Goal: Task Accomplishment & Management: Use online tool/utility

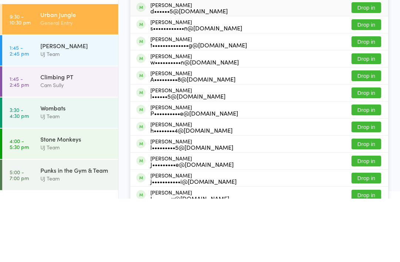
type input "Linden"
click at [195, 77] on div "d••••••5@[DOMAIN_NAME]" at bounding box center [188, 74] width 77 height 6
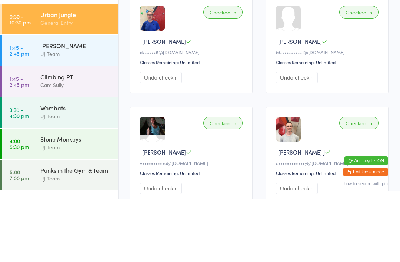
scroll to position [63, 0]
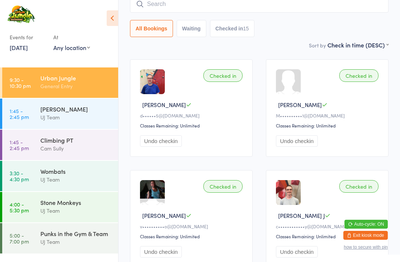
click at [85, 167] on div "Wombats" at bounding box center [76, 171] width 72 height 8
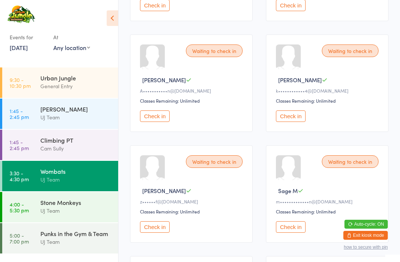
click at [159, 233] on button "Check in" at bounding box center [155, 226] width 30 height 11
click at [159, 230] on button "Check in" at bounding box center [155, 226] width 30 height 11
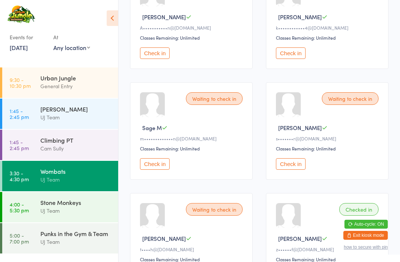
scroll to position [250, 0]
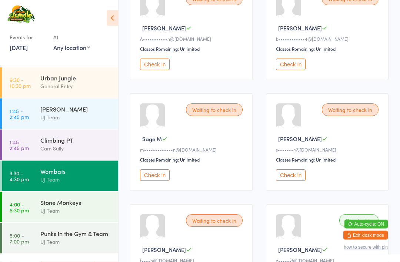
click at [159, 69] on button "Check in" at bounding box center [155, 64] width 30 height 11
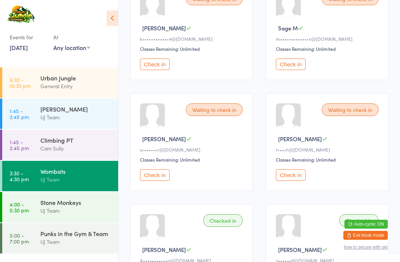
click at [158, 181] on button "Check in" at bounding box center [155, 174] width 30 height 11
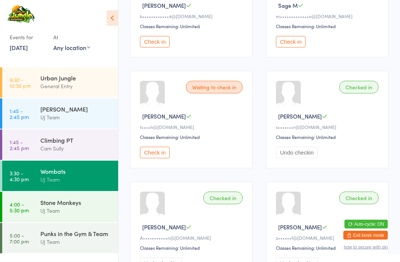
scroll to position [278, 0]
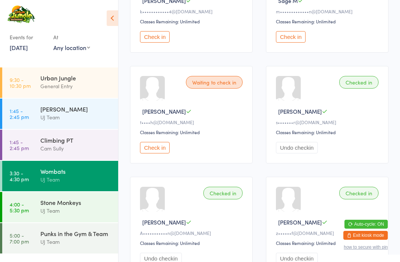
click at [157, 153] on button "Check in" at bounding box center [155, 147] width 30 height 11
click at [78, 96] on div "Urban Jungle General Entry" at bounding box center [79, 81] width 78 height 29
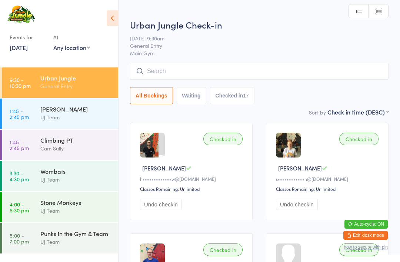
click at [220, 72] on input "search" at bounding box center [259, 71] width 259 height 17
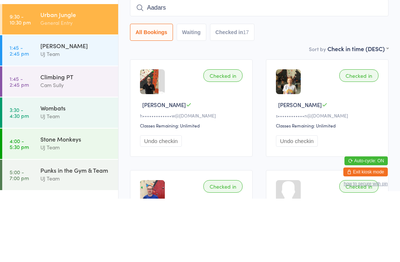
type input "Aadarsh"
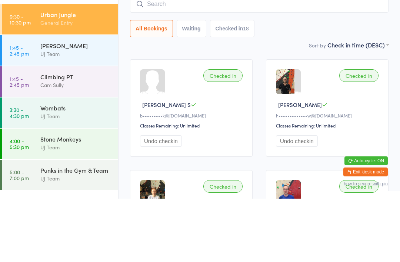
scroll to position [63, 0]
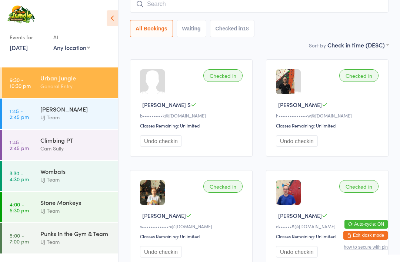
click at [78, 170] on div "Wombats" at bounding box center [76, 171] width 72 height 8
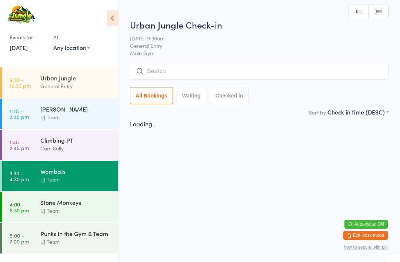
click at [78, 135] on div "Climbing PT Cam Sully" at bounding box center [79, 144] width 78 height 29
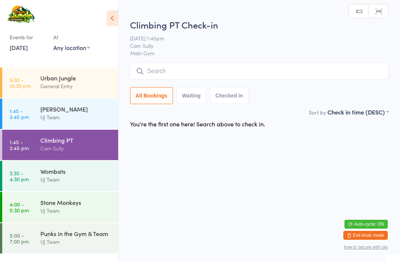
click at [69, 177] on div "UJ Team" at bounding box center [76, 179] width 72 height 9
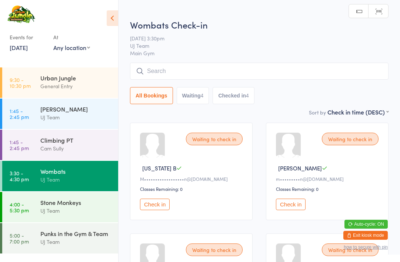
click at [295, 208] on button "Check in" at bounding box center [291, 204] width 30 height 11
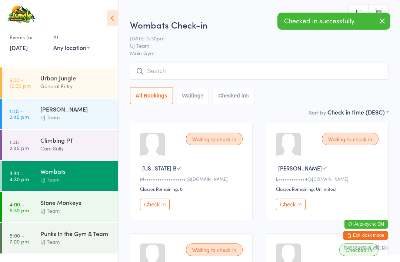
click at [73, 209] on div "UJ Team" at bounding box center [76, 210] width 72 height 9
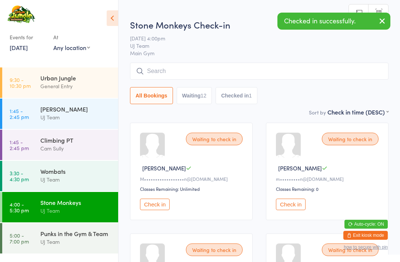
click at [292, 206] on button "Check in" at bounding box center [291, 204] width 30 height 11
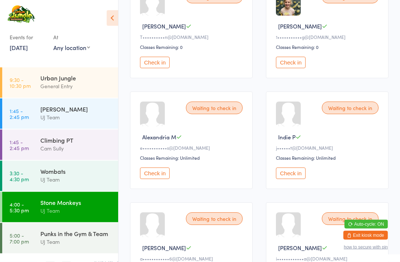
scroll to position [370, 0]
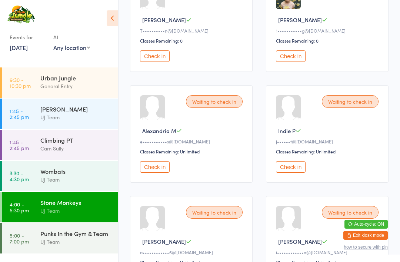
click at [295, 173] on button "Check in" at bounding box center [291, 166] width 30 height 11
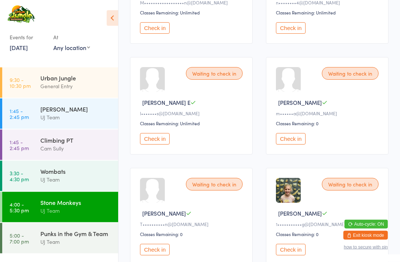
scroll to position [192, 0]
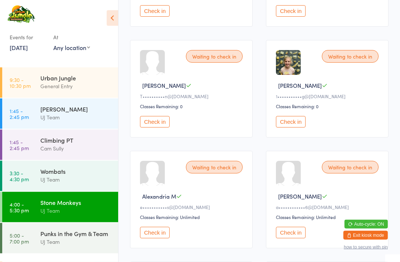
click at [157, 239] on button "Check in" at bounding box center [155, 232] width 30 height 11
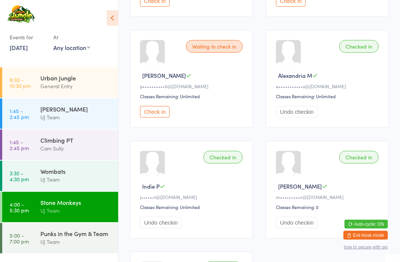
scroll to position [535, 0]
click at [166, 118] on button "Check in" at bounding box center [155, 111] width 30 height 11
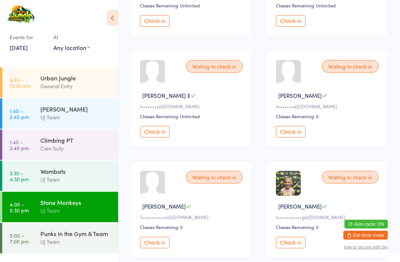
scroll to position [183, 0]
click at [159, 137] on button "Check in" at bounding box center [155, 131] width 30 height 11
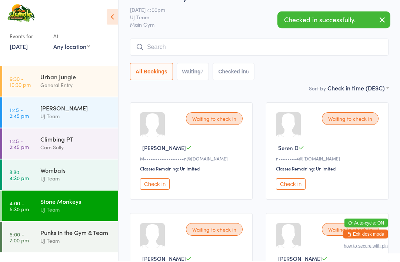
scroll to position [21, 0]
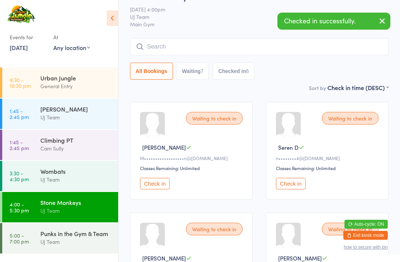
click at [299, 188] on button "Check in" at bounding box center [291, 183] width 30 height 11
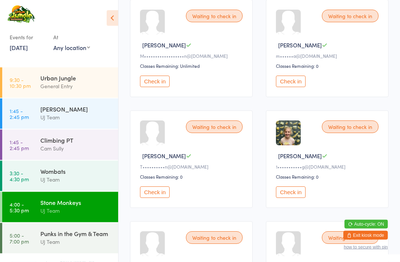
click at [287, 198] on button "Check in" at bounding box center [291, 192] width 30 height 11
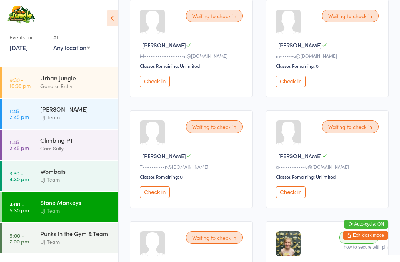
scroll to position [0, 0]
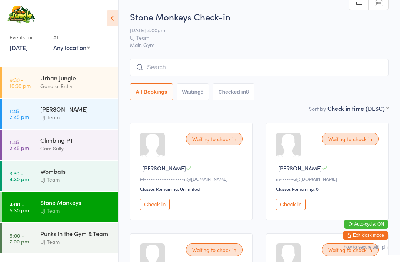
click at [161, 66] on input "search" at bounding box center [259, 67] width 259 height 17
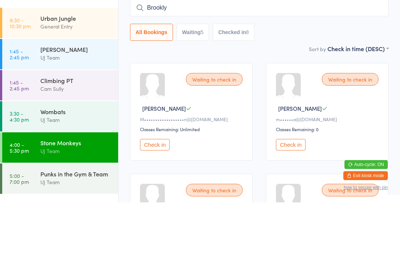
type input "Brooklyn"
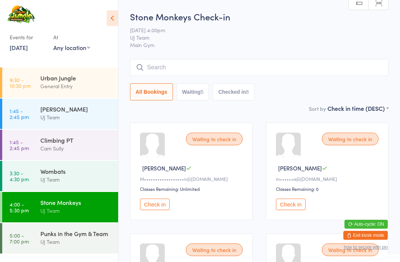
click at [110, 13] on icon at bounding box center [112, 18] width 11 height 16
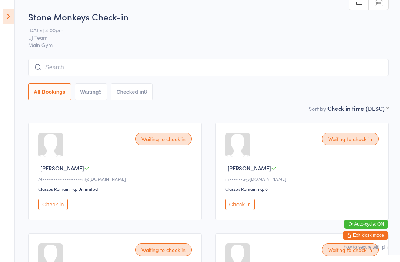
click at [6, 19] on icon at bounding box center [8, 17] width 11 height 16
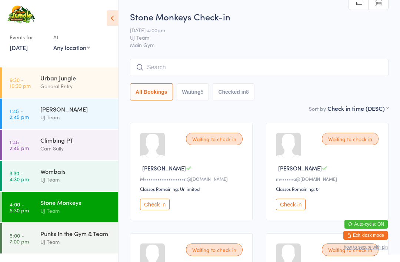
click at [52, 90] on div "General Entry" at bounding box center [76, 86] width 72 height 9
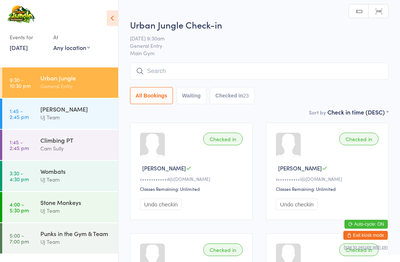
click at [142, 72] on icon at bounding box center [140, 71] width 7 height 7
click at [159, 71] on input "search" at bounding box center [259, 71] width 259 height 17
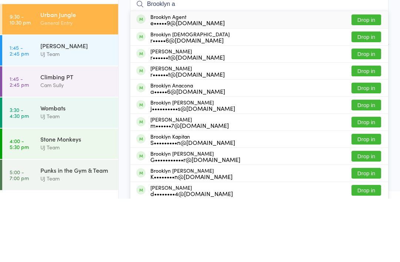
type input "Brooklyn a"
click at [361, 78] on button "Drop in" at bounding box center [367, 83] width 30 height 11
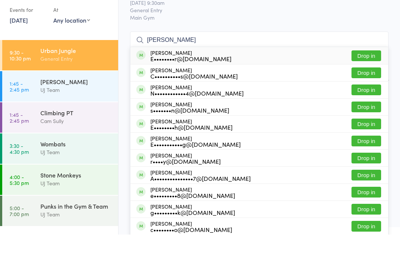
type input "emily geisler"
click at [372, 78] on button "Drop in" at bounding box center [367, 83] width 30 height 11
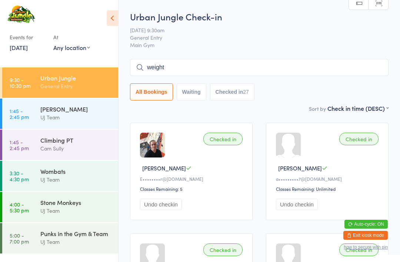
type input "weight"
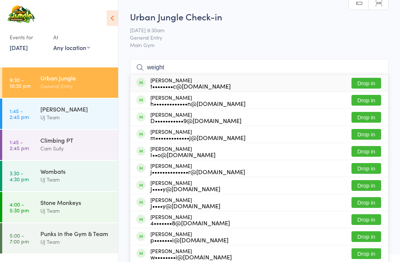
click at [369, 84] on button "Drop in" at bounding box center [367, 83] width 30 height 11
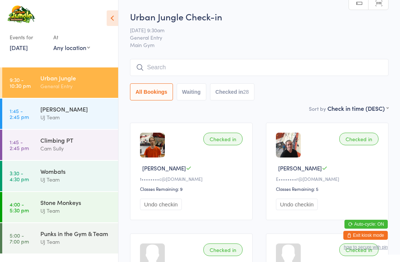
click at [202, 69] on input "search" at bounding box center [259, 67] width 259 height 17
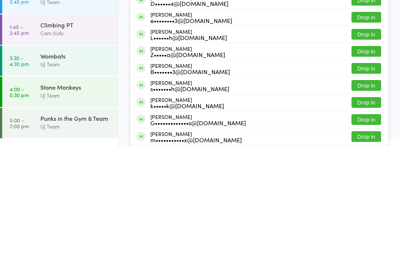
scroll to position [76, 0]
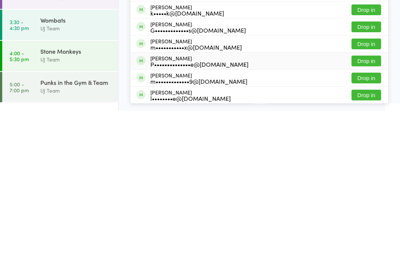
type input "Leila"
click at [369, 207] on button "Drop in" at bounding box center [367, 212] width 30 height 11
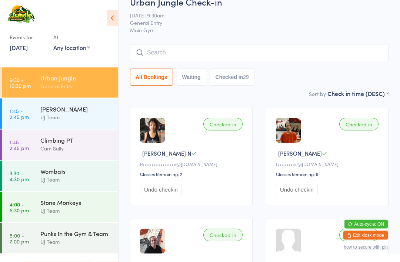
scroll to position [0, 0]
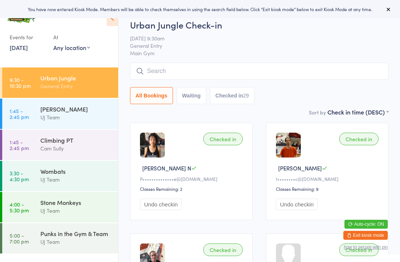
click at [83, 243] on div "UJ Team" at bounding box center [76, 241] width 72 height 9
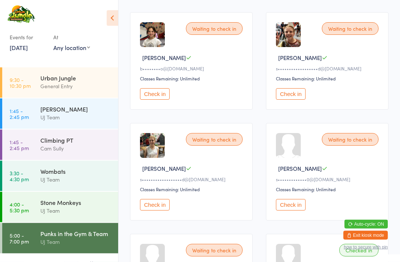
scroll to position [664, 0]
click at [299, 100] on button "Check in" at bounding box center [291, 93] width 30 height 11
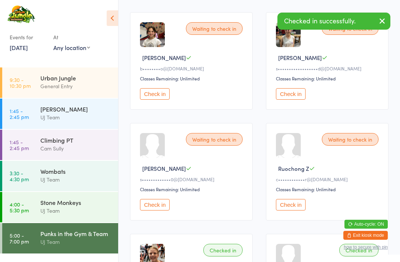
click at [301, 100] on button "Check in" at bounding box center [291, 93] width 30 height 11
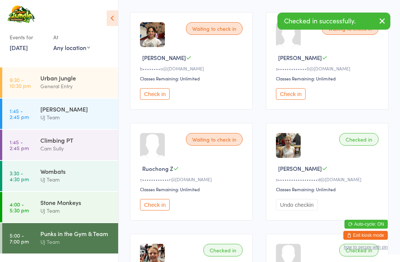
click at [76, 82] on div "Urban Jungle" at bounding box center [76, 78] width 72 height 8
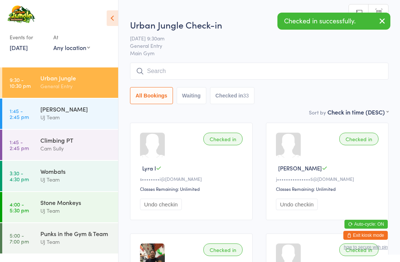
click at [173, 77] on input "search" at bounding box center [259, 71] width 259 height 17
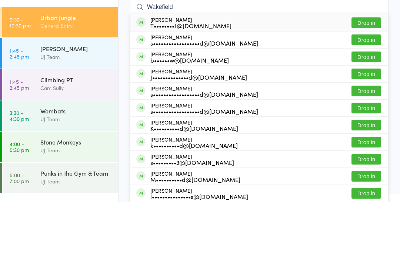
type input "Wakefield"
click at [365, 163] on button "Drop in" at bounding box center [367, 168] width 30 height 11
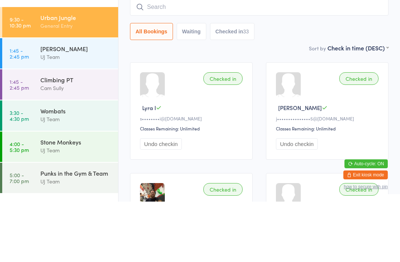
scroll to position [60, 0]
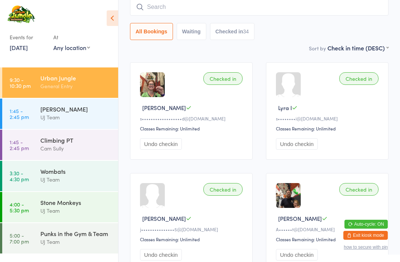
click at [63, 237] on div "Punks in the Gym & Team" at bounding box center [76, 233] width 72 height 8
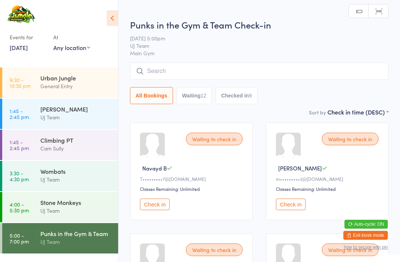
click at [185, 67] on input "search" at bounding box center [259, 71] width 259 height 17
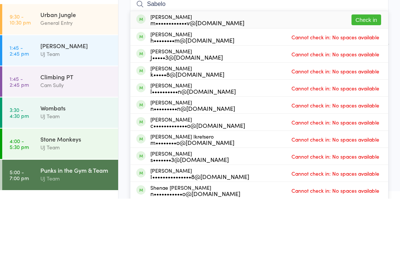
type input "Sabelo"
click at [373, 78] on button "Check in" at bounding box center [367, 83] width 30 height 11
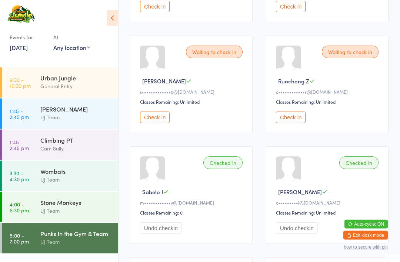
scroll to position [545, 0]
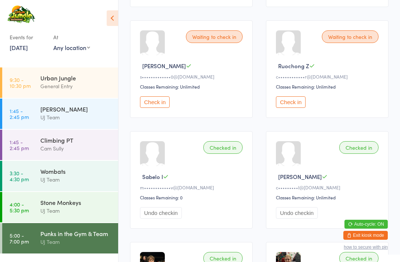
click at [298, 108] on button "Check in" at bounding box center [291, 101] width 30 height 11
click at [48, 80] on div "Urban Jungle" at bounding box center [76, 78] width 72 height 8
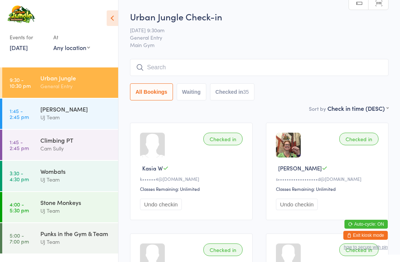
click at [165, 73] on input "search" at bounding box center [259, 67] width 259 height 17
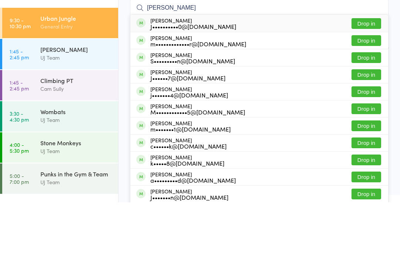
type input "[PERSON_NAME]"
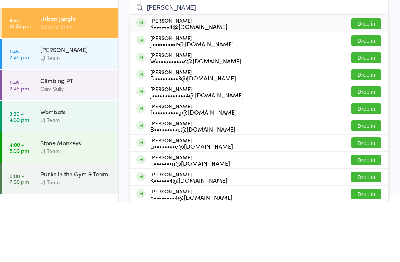
type input "[PERSON_NAME]"
click at [366, 78] on button "Drop in" at bounding box center [367, 83] width 30 height 11
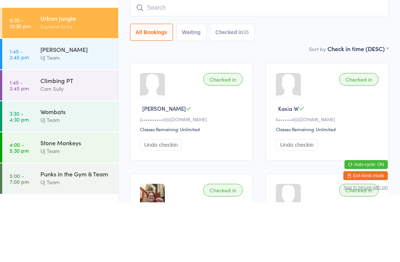
scroll to position [60, 0]
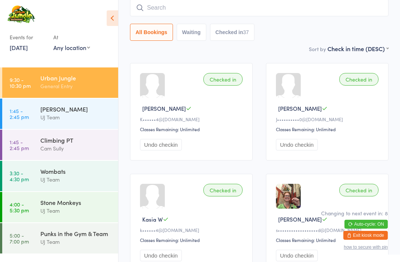
click at [31, 241] on link "5:00 - 7:00 pm Punks in the Gym & Team UJ Team" at bounding box center [60, 238] width 116 height 30
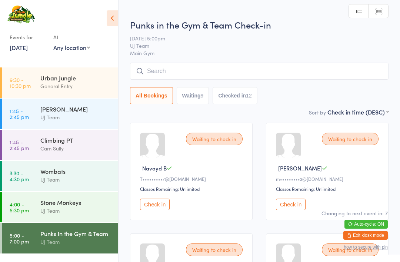
click at [281, 77] on input "search" at bounding box center [259, 71] width 259 height 17
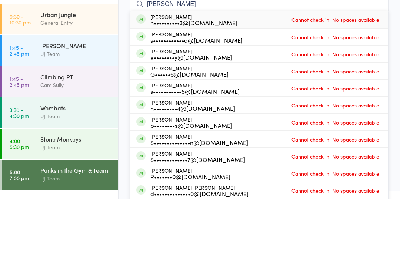
type input "[PERSON_NAME]"
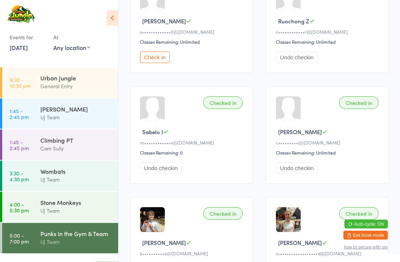
scroll to position [591, 0]
click at [365, 109] on div "Checked in" at bounding box center [358, 102] width 39 height 13
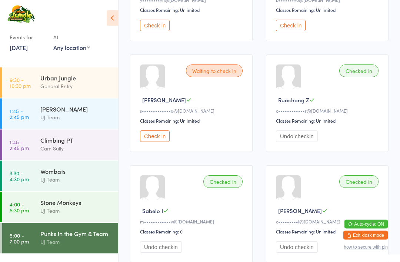
scroll to position [508, 0]
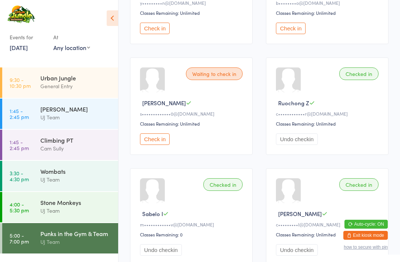
click at [155, 145] on button "Check in" at bounding box center [155, 138] width 30 height 11
click at [45, 85] on div "General Entry" at bounding box center [76, 86] width 72 height 9
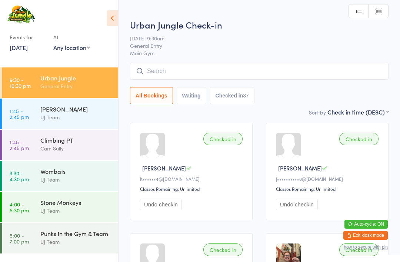
click at [212, 67] on input "search" at bounding box center [259, 71] width 259 height 17
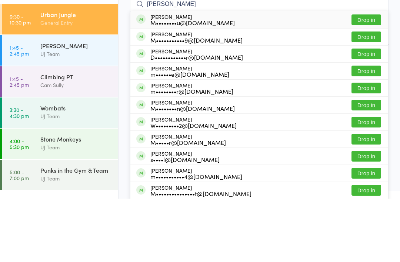
type input "[PERSON_NAME]"
click at [373, 112] on button "Drop in" at bounding box center [367, 117] width 30 height 11
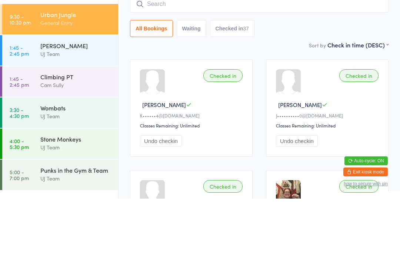
scroll to position [63, 0]
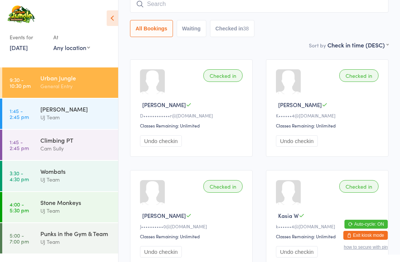
click at [248, 10] on input "search" at bounding box center [259, 4] width 259 height 17
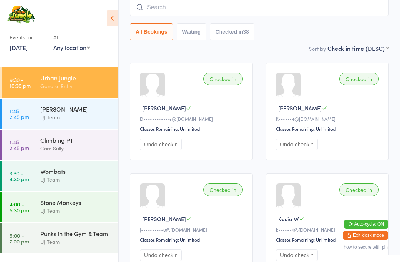
scroll to position [60, 0]
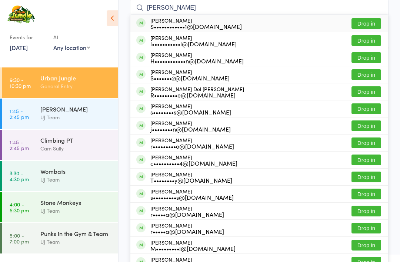
type input "[PERSON_NAME]"
click at [222, 21] on div "[PERSON_NAME] S••••••••••••1@[DOMAIN_NAME]" at bounding box center [196, 23] width 92 height 12
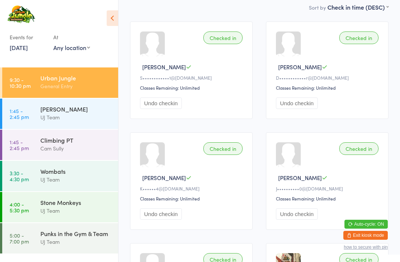
scroll to position [101, 0]
click at [73, 235] on div "Punks in the Gym & Team" at bounding box center [76, 233] width 72 height 8
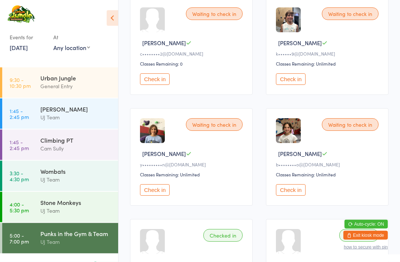
click at [159, 196] on button "Check in" at bounding box center [155, 190] width 30 height 11
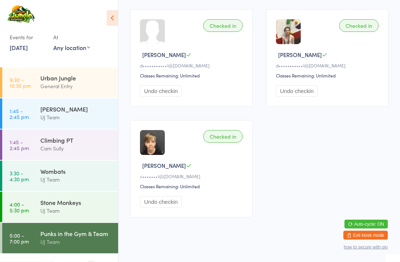
scroll to position [1120, 0]
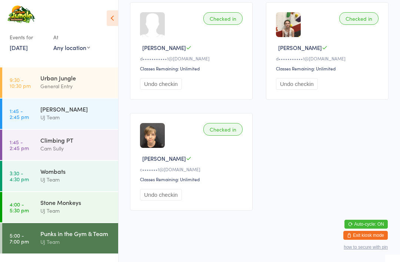
click at [103, 18] on div "Events for [DATE] [DATE] [DATE] Sun Mon Tue Wed Thu Fri Sat 31 27 28 29 30 31 0…" at bounding box center [59, 30] width 118 height 60
click at [109, 19] on icon at bounding box center [112, 18] width 11 height 16
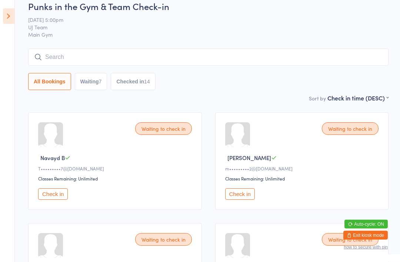
scroll to position [0, 0]
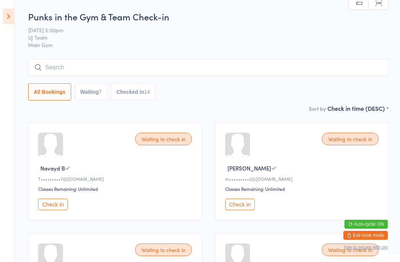
click at [5, 16] on icon at bounding box center [8, 17] width 11 height 16
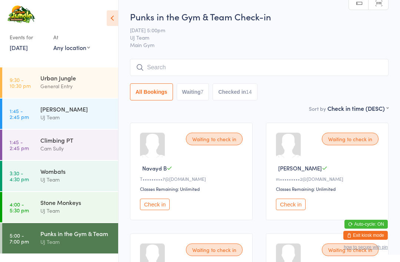
click at [84, 77] on div "Urban Jungle" at bounding box center [76, 78] width 72 height 8
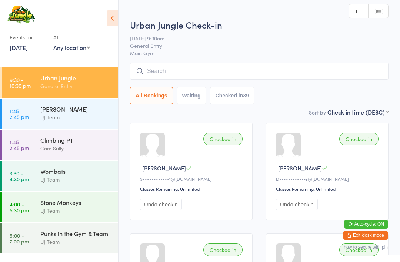
click at [245, 71] on input "search" at bounding box center [259, 71] width 259 height 17
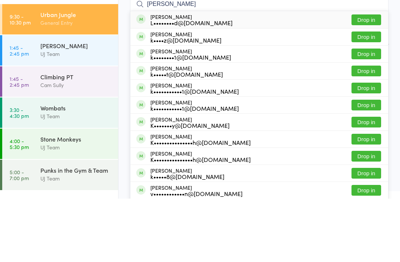
type input "[PERSON_NAME]"
click at [369, 78] on button "Drop in" at bounding box center [367, 83] width 30 height 11
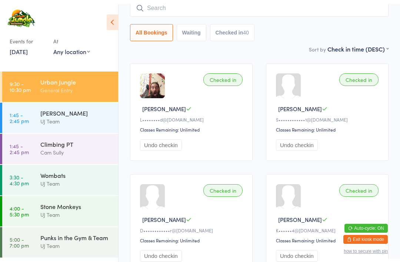
scroll to position [59, 0]
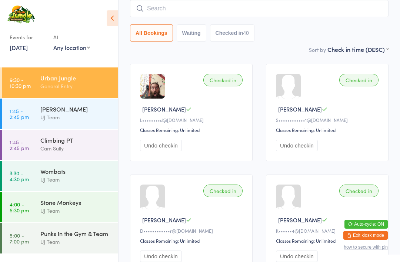
click at [94, 235] on div "Punks in the Gym & Team" at bounding box center [76, 233] width 72 height 8
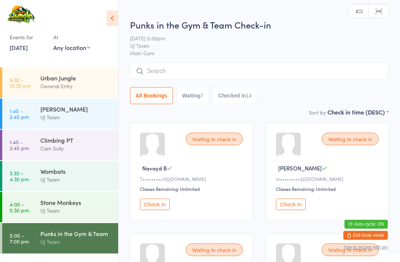
click at [166, 205] on button "Check in" at bounding box center [155, 204] width 30 height 11
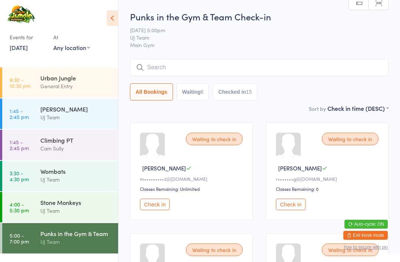
click at [71, 78] on div "Urban Jungle" at bounding box center [76, 78] width 72 height 8
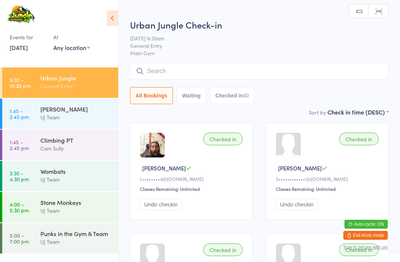
click at [212, 68] on input "search" at bounding box center [259, 71] width 259 height 17
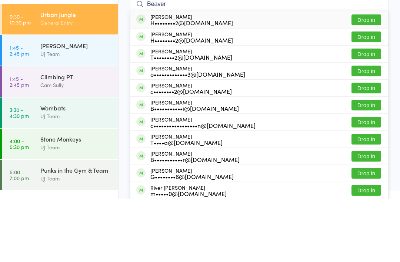
type input "Beaver"
click at [369, 112] on button "Drop in" at bounding box center [367, 117] width 30 height 11
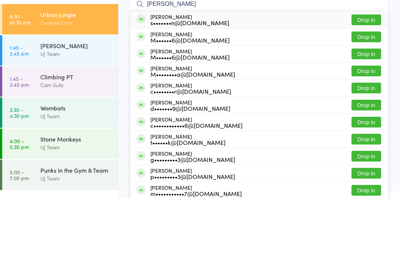
type input "[PERSON_NAME]"
click at [369, 146] on button "Drop in" at bounding box center [367, 151] width 30 height 11
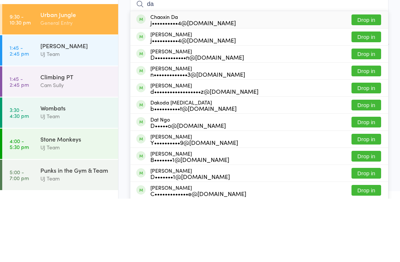
type input "d"
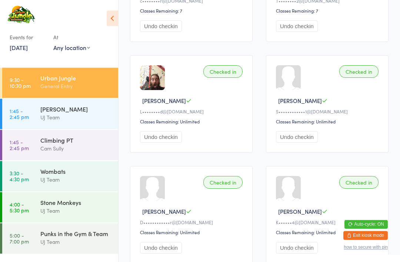
scroll to position [159, 0]
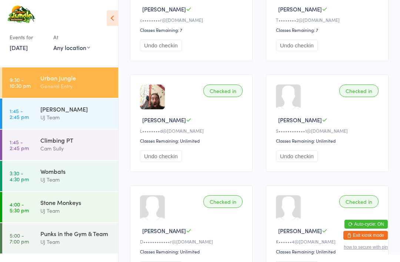
click at [101, 26] on div "Events for [DATE] [DATE] [DATE] Sun Mon Tue Wed Thu Fri Sat 31 27 28 29 30 31 0…" at bounding box center [59, 30] width 118 height 60
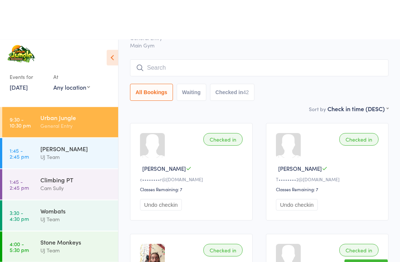
scroll to position [0, 0]
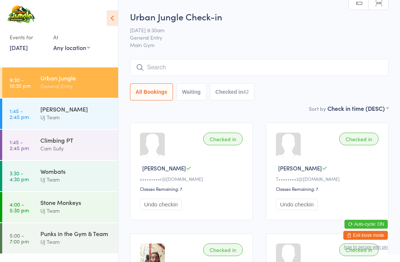
click at [194, 70] on input "search" at bounding box center [259, 67] width 259 height 17
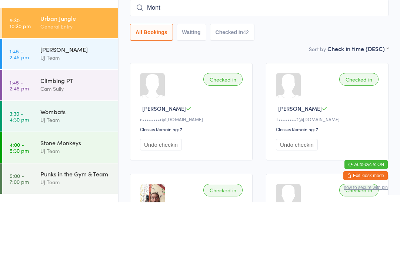
type input "Monte"
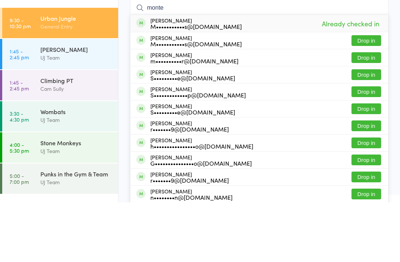
type input "monte"
click at [371, 95] on button "Drop in" at bounding box center [367, 100] width 30 height 11
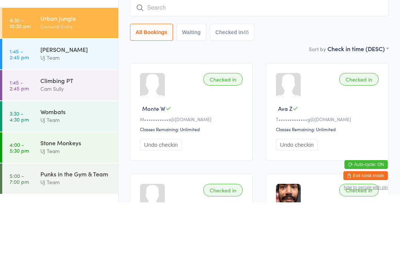
scroll to position [60, 0]
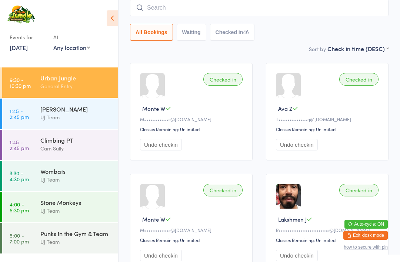
click at [268, 14] on input "search" at bounding box center [259, 7] width 259 height 17
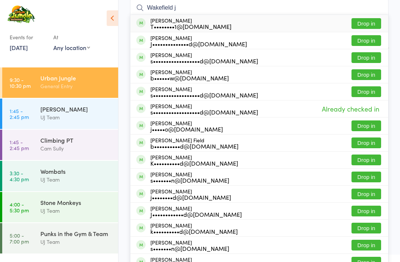
type input "Wakefield j"
click at [375, 39] on button "Drop in" at bounding box center [367, 40] width 30 height 11
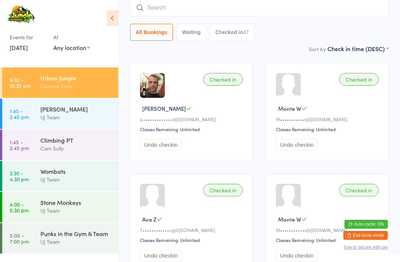
click at [181, 7] on input "search" at bounding box center [259, 7] width 259 height 17
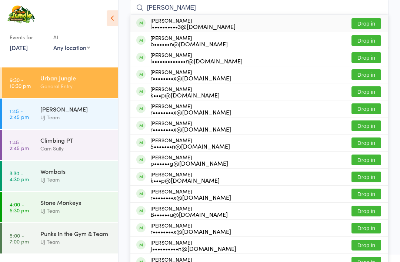
type input "[PERSON_NAME]"
click at [202, 22] on div "[PERSON_NAME] l••••••••••3@[DOMAIN_NAME]" at bounding box center [192, 23] width 85 height 12
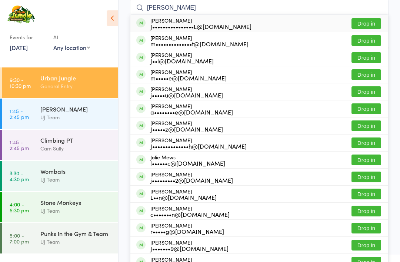
type input "[PERSON_NAME]"
click at [217, 20] on div "[PERSON_NAME] J••••••••••••••••L@[DOMAIN_NAME]" at bounding box center [200, 23] width 101 height 12
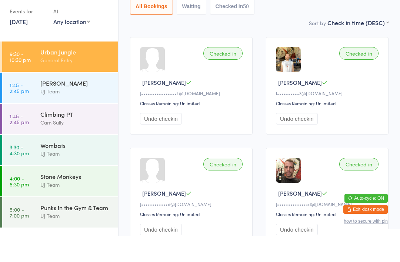
click at [82, 74] on div "Urban Jungle" at bounding box center [76, 78] width 72 height 8
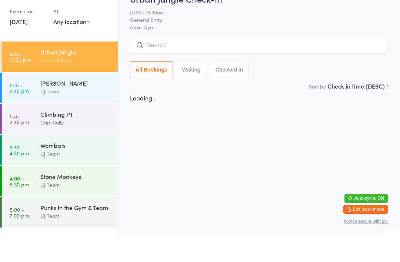
scroll to position [0, 0]
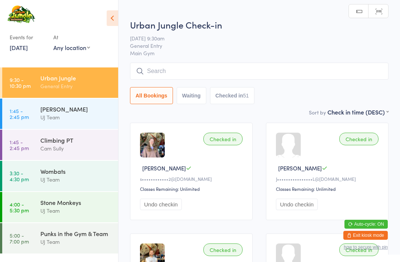
click at [185, 77] on input "search" at bounding box center [259, 71] width 259 height 17
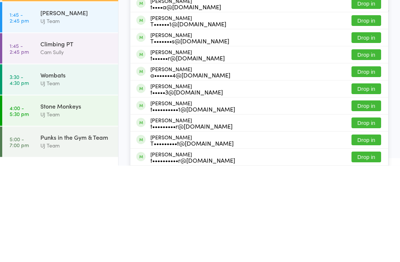
type input "[PERSON_NAME]"
click at [369, 197] on button "Drop in" at bounding box center [367, 202] width 30 height 11
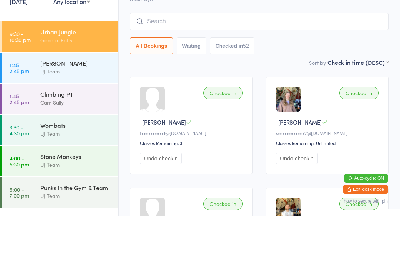
click at [211, 59] on input "search" at bounding box center [259, 67] width 259 height 17
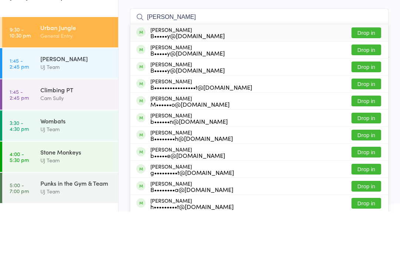
type input "[PERSON_NAME]"
click at [374, 78] on button "Drop in" at bounding box center [367, 83] width 30 height 11
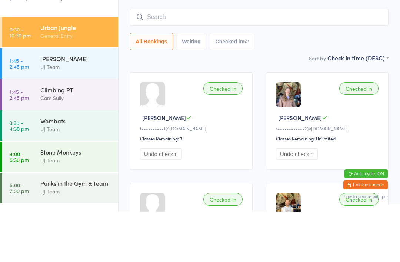
scroll to position [50, 0]
